Goal: Task Accomplishment & Management: Manage account settings

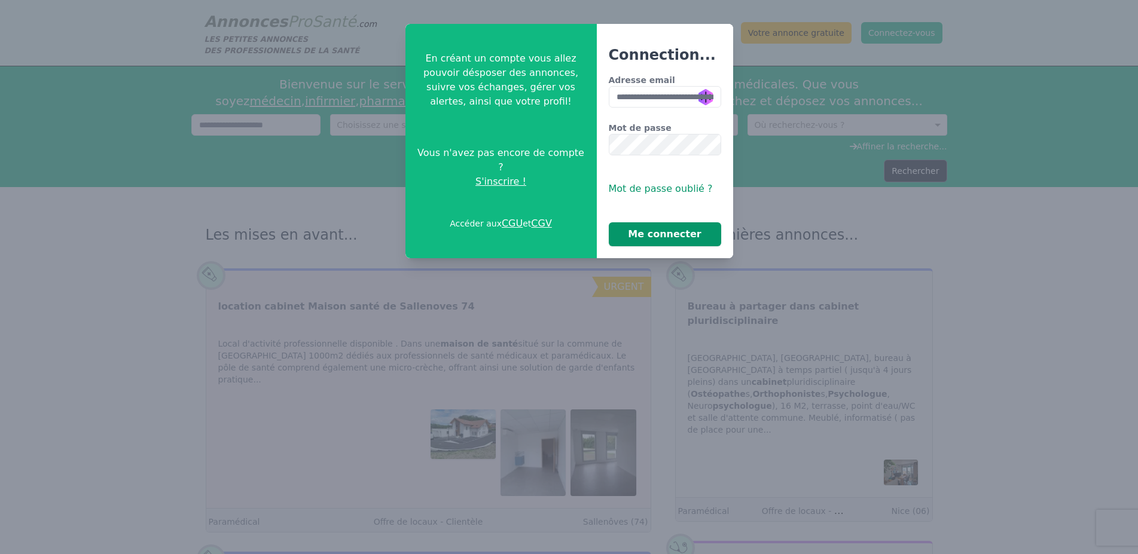
type input "**********"
click at [687, 234] on button "Me connecter" at bounding box center [665, 234] width 112 height 24
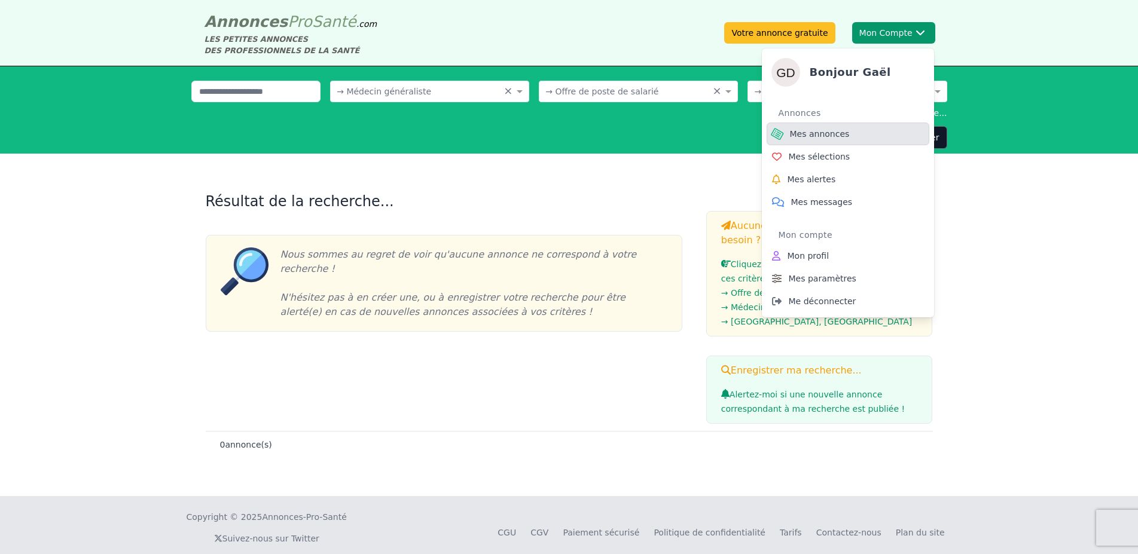
click at [842, 129] on link "Mes annonces" at bounding box center [847, 134] width 163 height 23
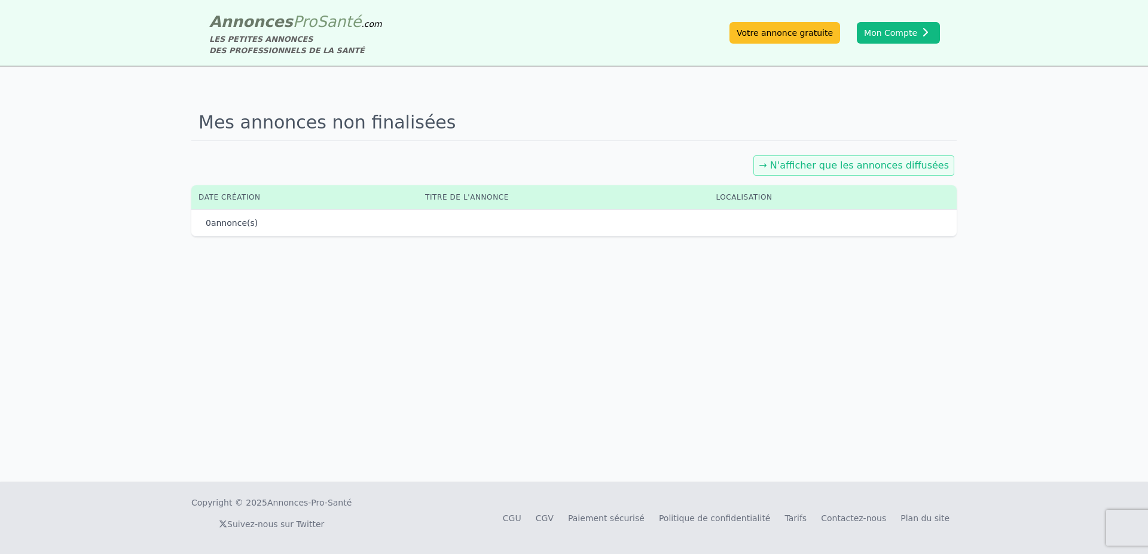
click at [828, 163] on link "→ N'afficher que les annonces diffusées" at bounding box center [854, 165] width 190 height 11
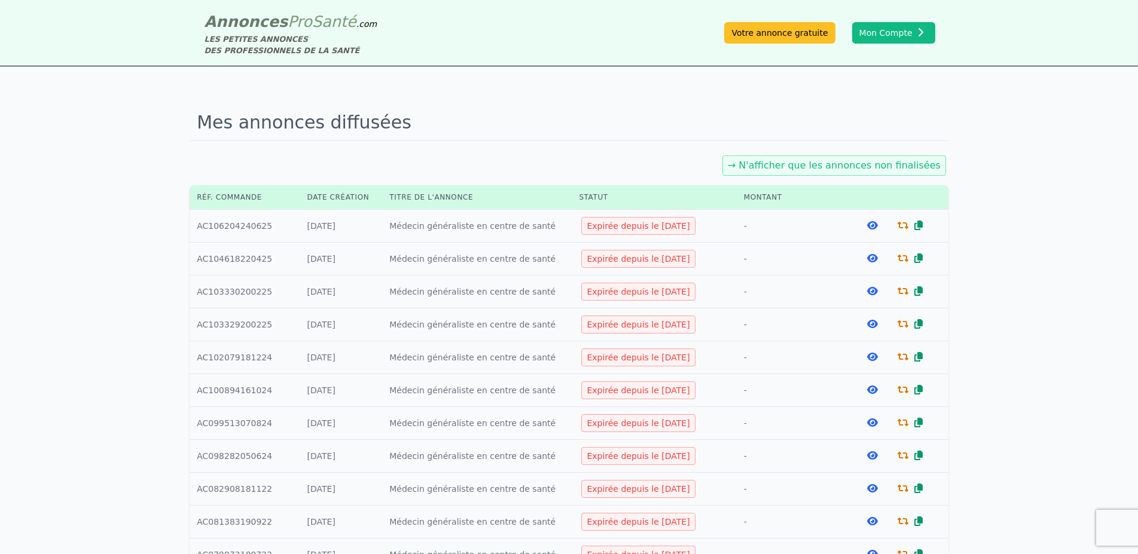
click at [867, 224] on icon at bounding box center [872, 226] width 11 height 10
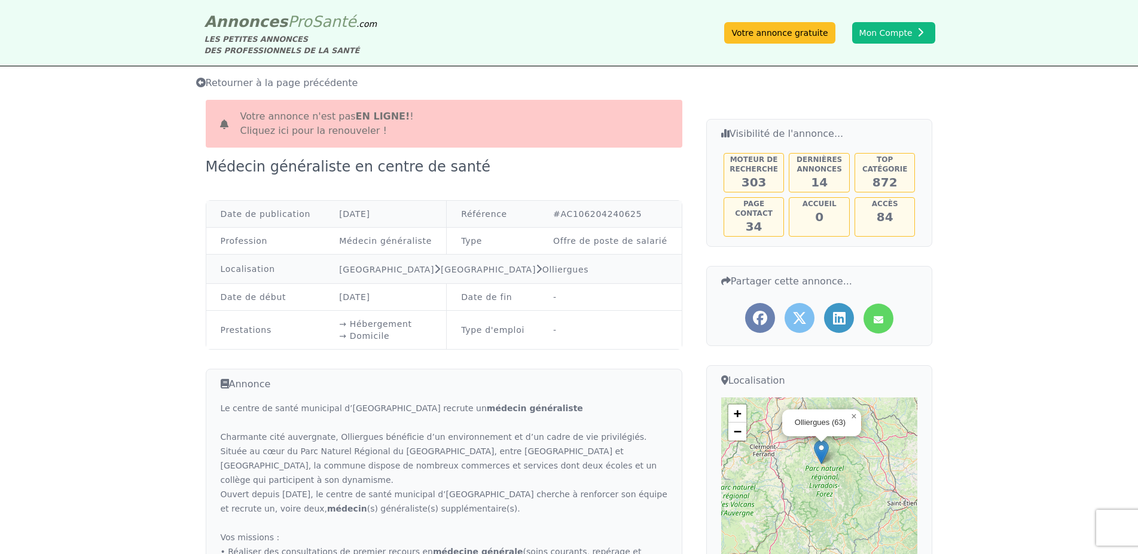
click at [346, 130] on link "Cliquez ici pour la renouveler !" at bounding box center [313, 130] width 146 height 11
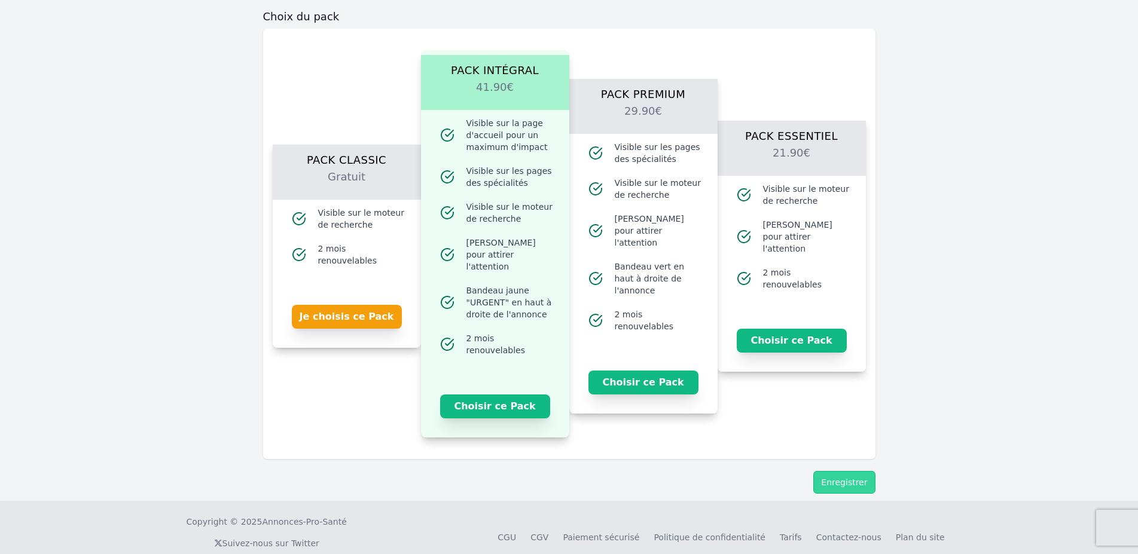
scroll to position [906, 0]
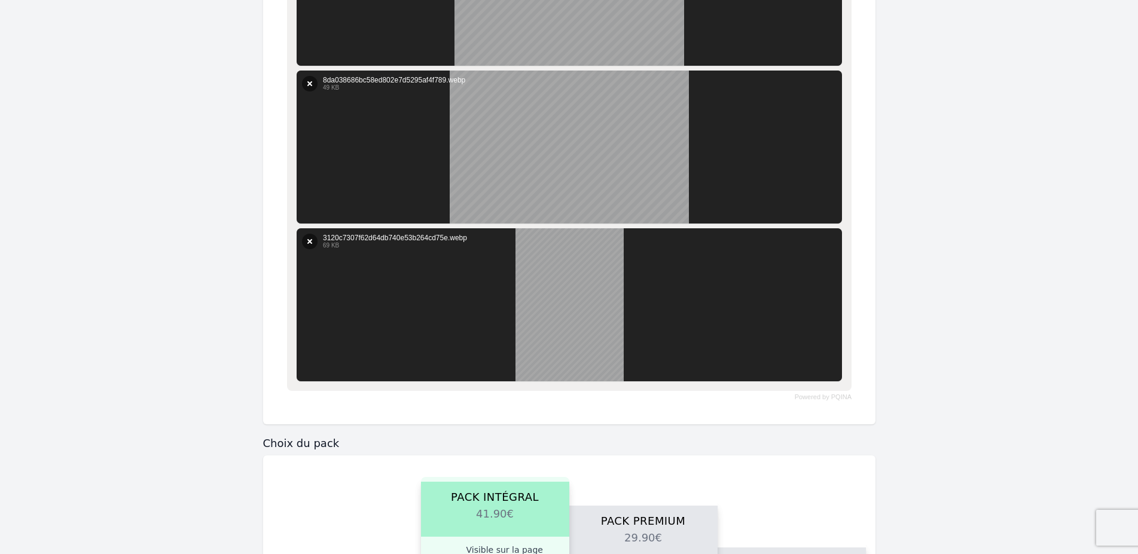
click at [607, 304] on div at bounding box center [569, 304] width 545 height 153
click at [546, 312] on div at bounding box center [569, 304] width 545 height 153
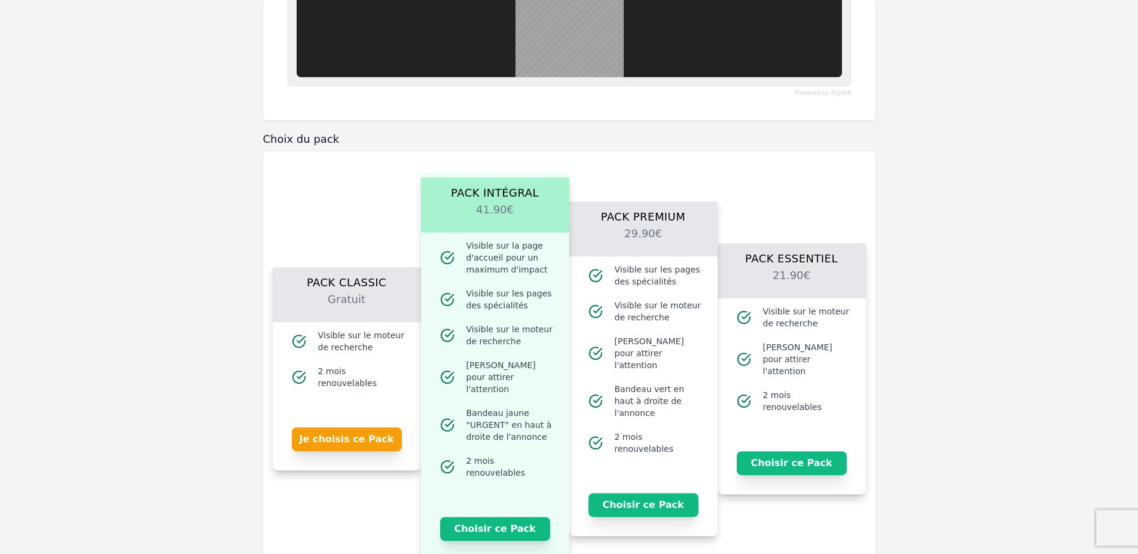
scroll to position [1211, 0]
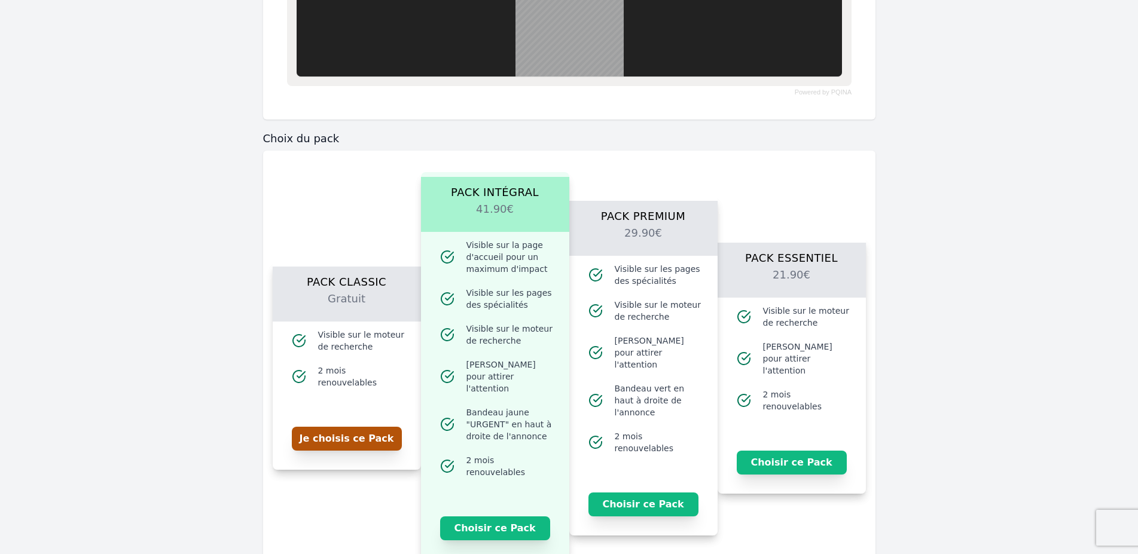
click at [336, 427] on button "Je choisis ce Pack" at bounding box center [347, 439] width 110 height 24
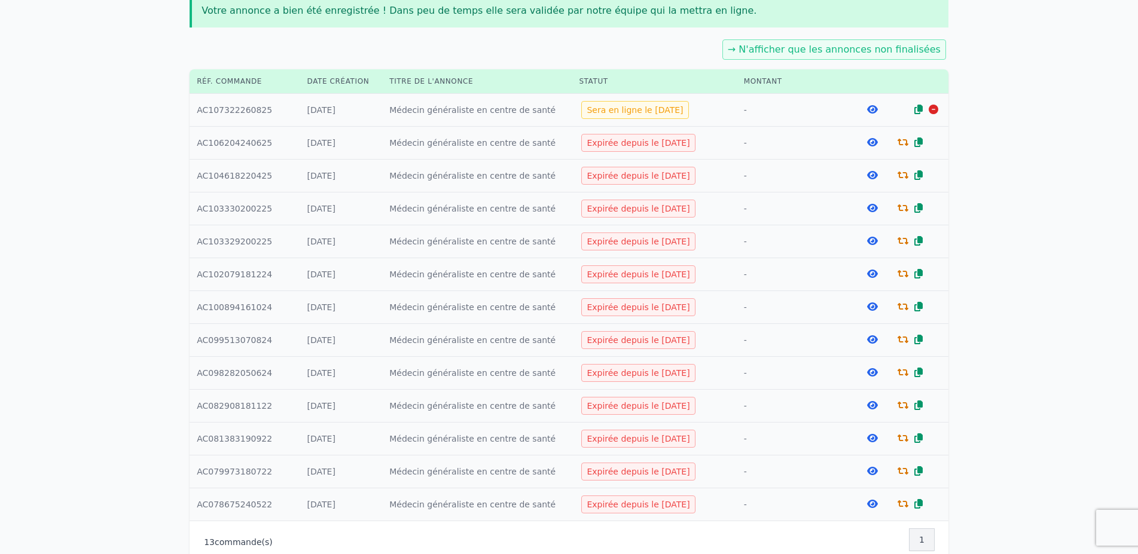
scroll to position [171, 0]
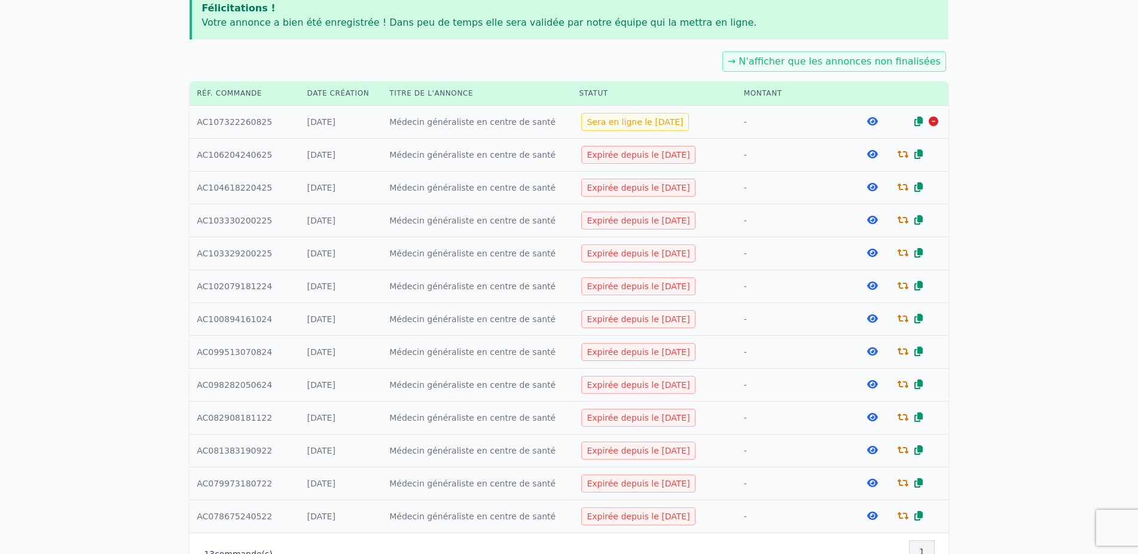
click at [92, 88] on div "Mes annonces diffusées Félicitations ! Votre annonce a bien été enregistrée ! D…" at bounding box center [569, 254] width 1138 height 718
